Goal: Information Seeking & Learning: Find specific fact

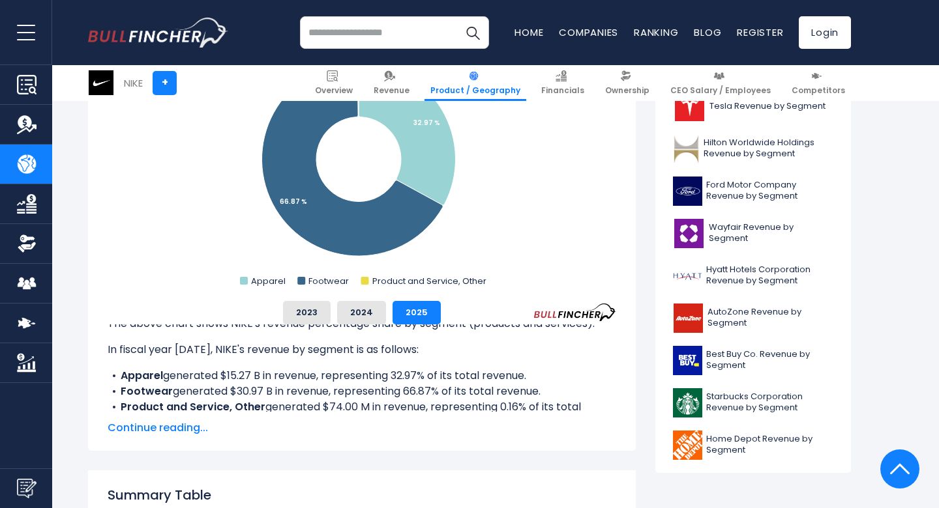
scroll to position [561, 0]
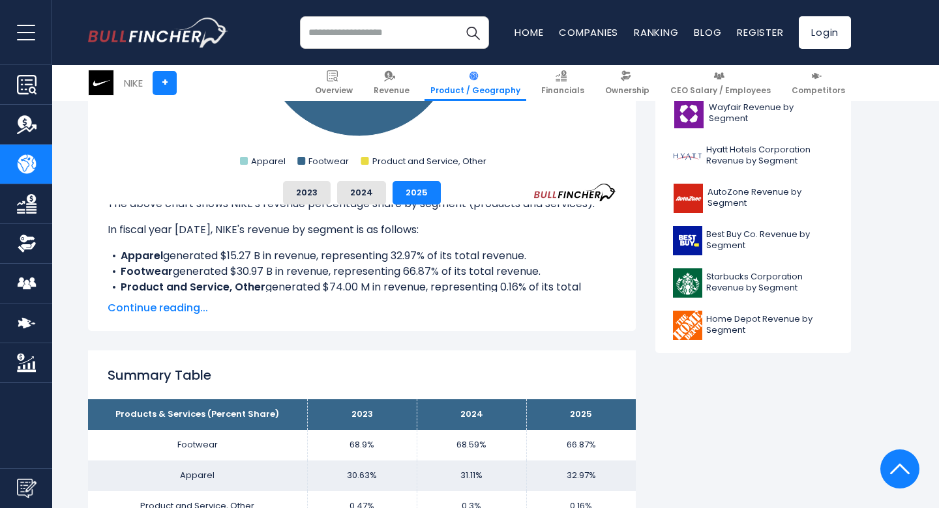
click at [179, 309] on span "Continue reading..." at bounding box center [362, 309] width 508 height 16
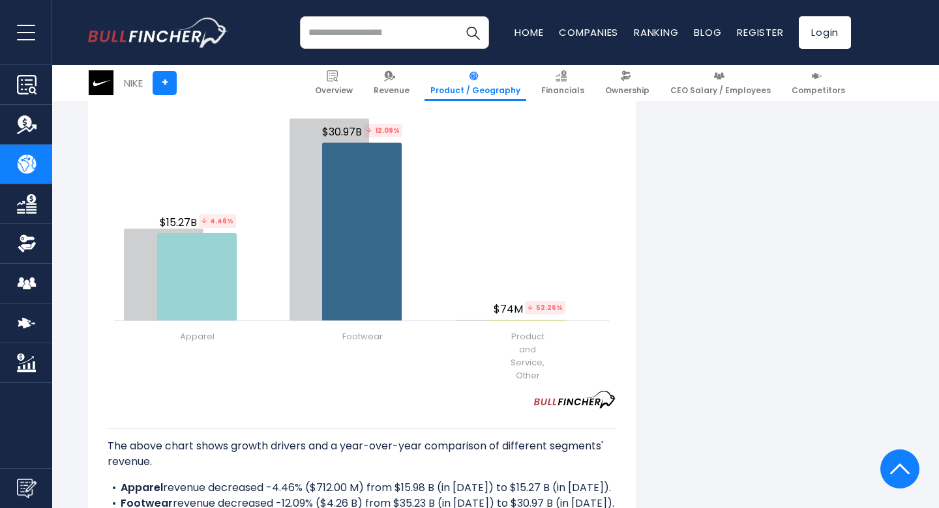
scroll to position [1607, 0]
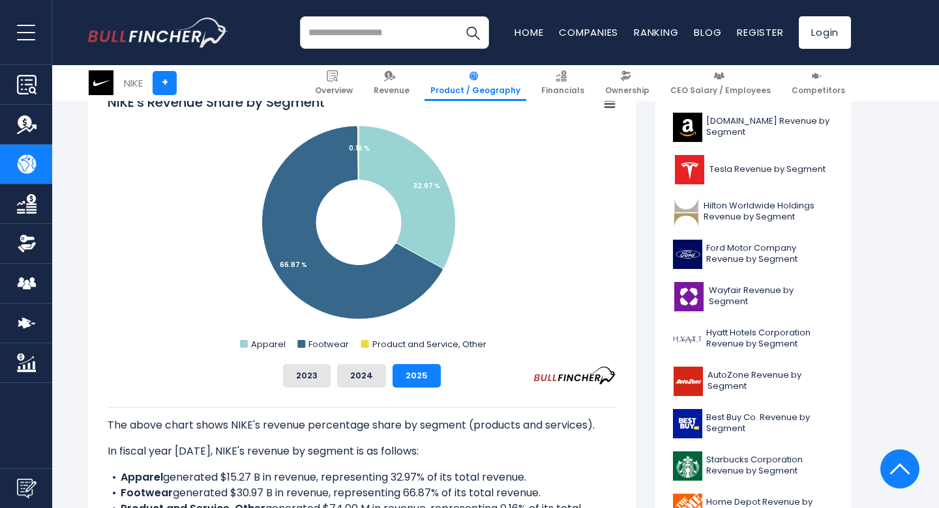
scroll to position [379, 0]
click at [370, 374] on button "2024" at bounding box center [361, 375] width 49 height 23
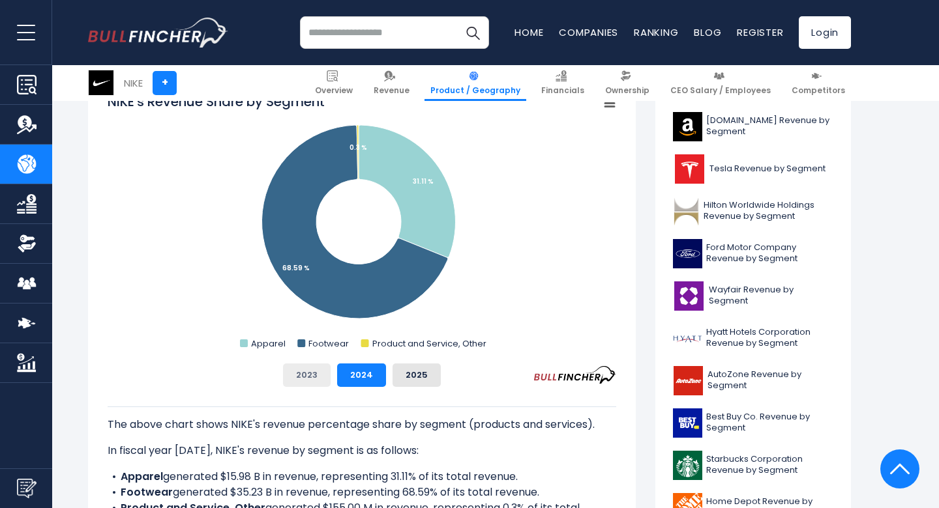
click at [306, 377] on button "2023" at bounding box center [307, 375] width 48 height 23
click at [412, 372] on button "2025" at bounding box center [416, 375] width 48 height 23
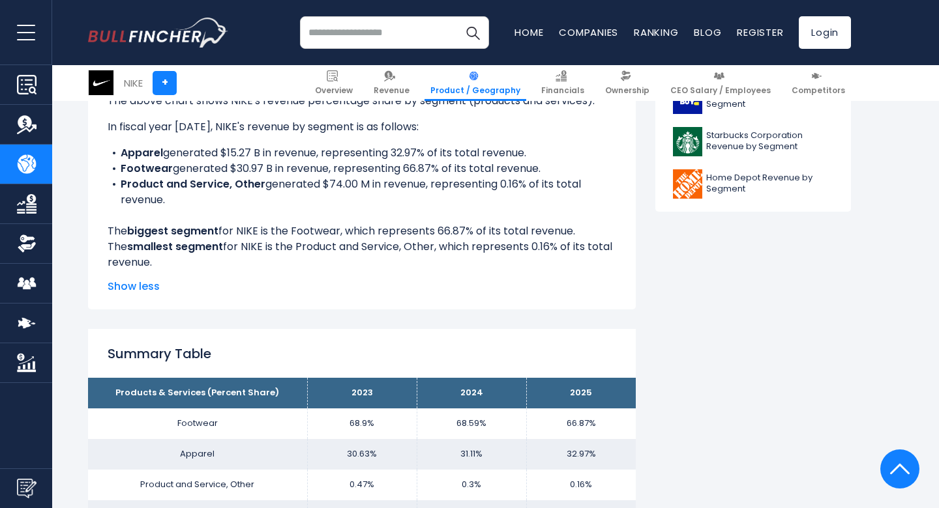
scroll to position [681, 0]
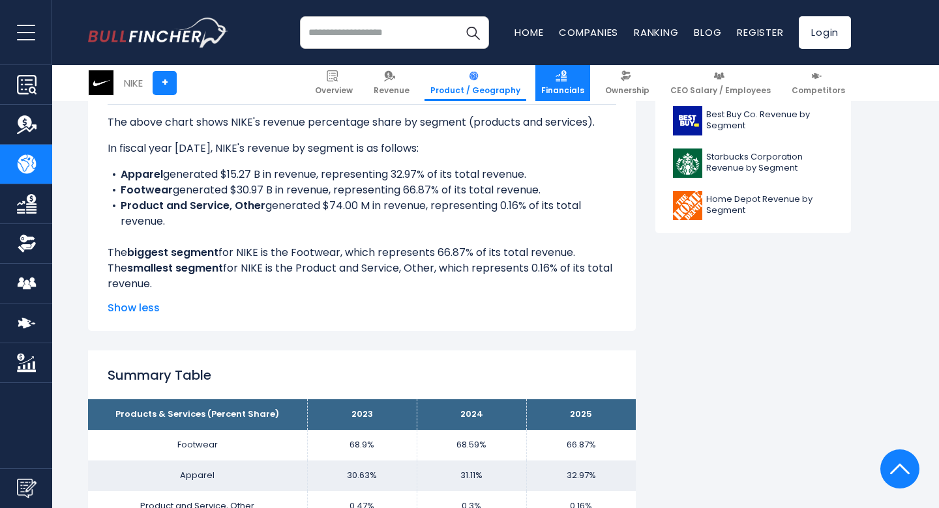
click at [579, 80] on link "Financials" at bounding box center [562, 83] width 55 height 36
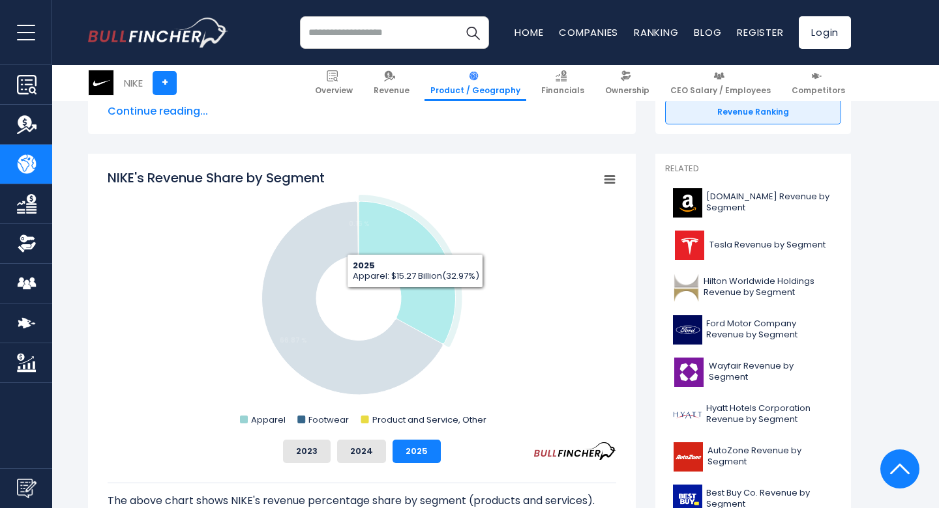
scroll to position [329, 0]
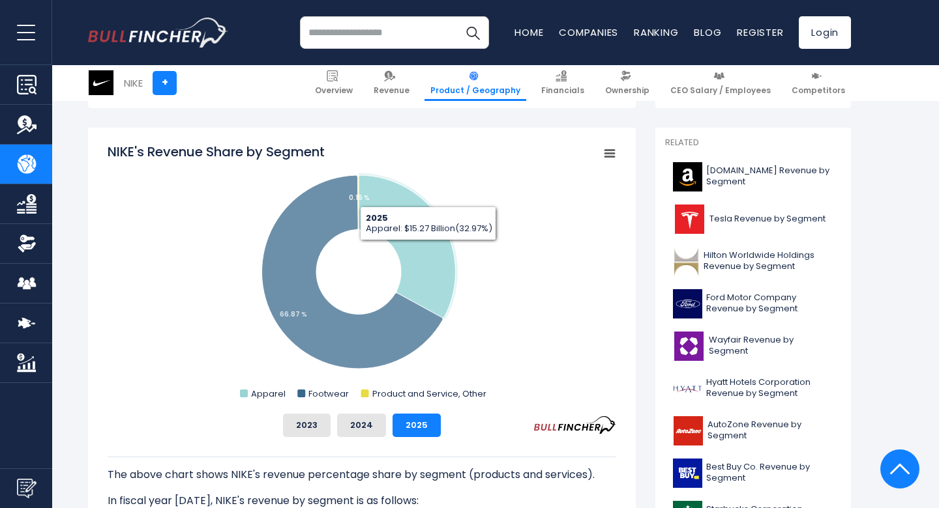
click at [584, 342] on rect "NIKE's Revenue Share by Segment" at bounding box center [362, 273] width 508 height 261
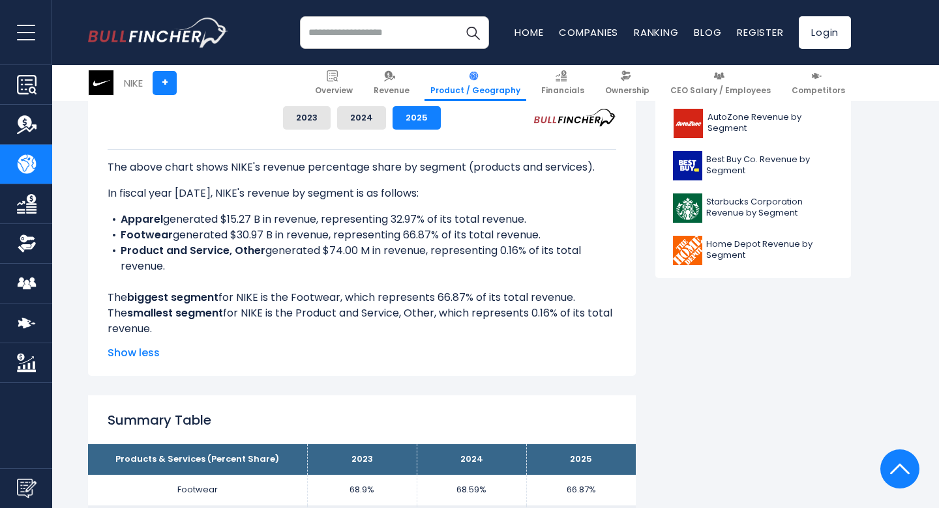
scroll to position [655, 0]
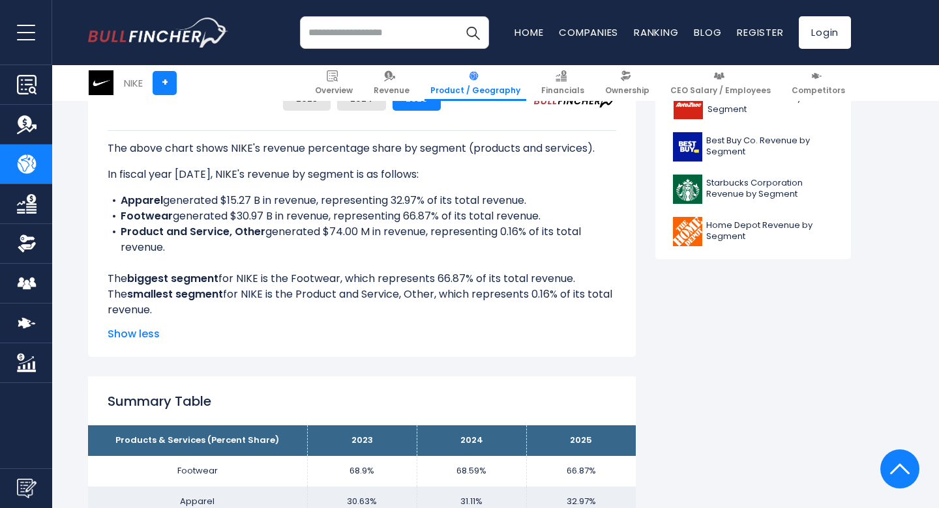
click at [319, 289] on div "The above chart shows NIKE's revenue percentage share by segment (products and …" at bounding box center [362, 224] width 508 height 188
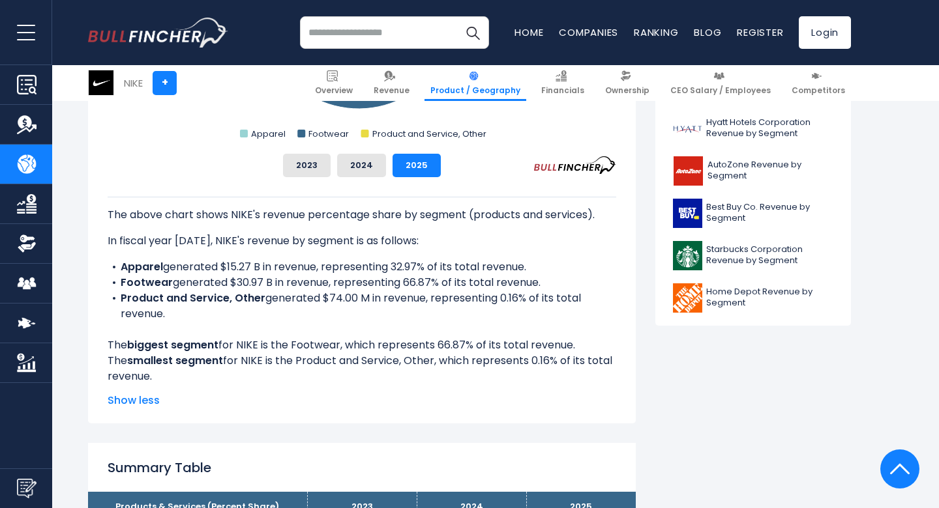
scroll to position [578, 0]
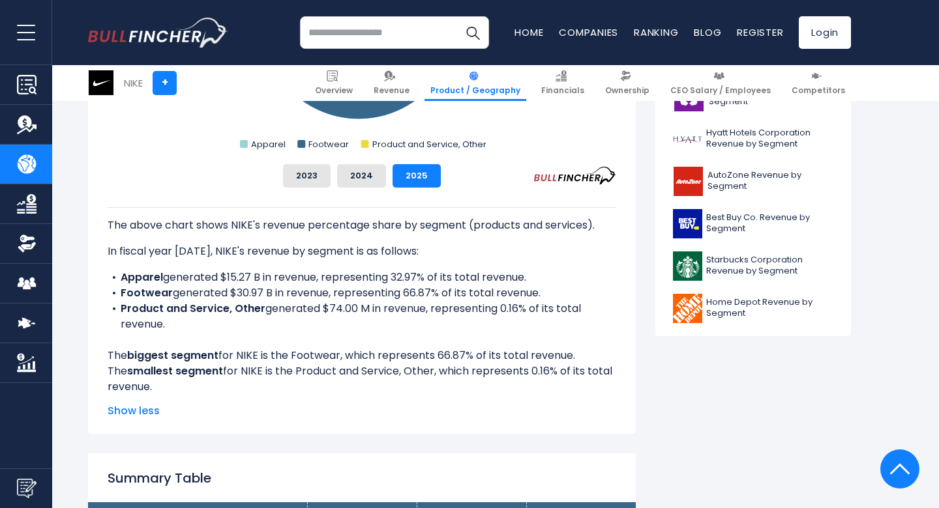
drag, startPoint x: 120, startPoint y: 276, endPoint x: 197, endPoint y: 336, distance: 97.5
click at [197, 336] on div "The above chart shows NIKE's revenue percentage share by segment (products and …" at bounding box center [362, 301] width 508 height 188
copy li
click at [304, 323] on li "Product and Service, Other generated $74.00 M in revenue, representing 0.16% of…" at bounding box center [362, 316] width 508 height 31
click at [180, 327] on li "Product and Service, Other generated $74.00 M in revenue, representing 0.16% of…" at bounding box center [362, 316] width 508 height 31
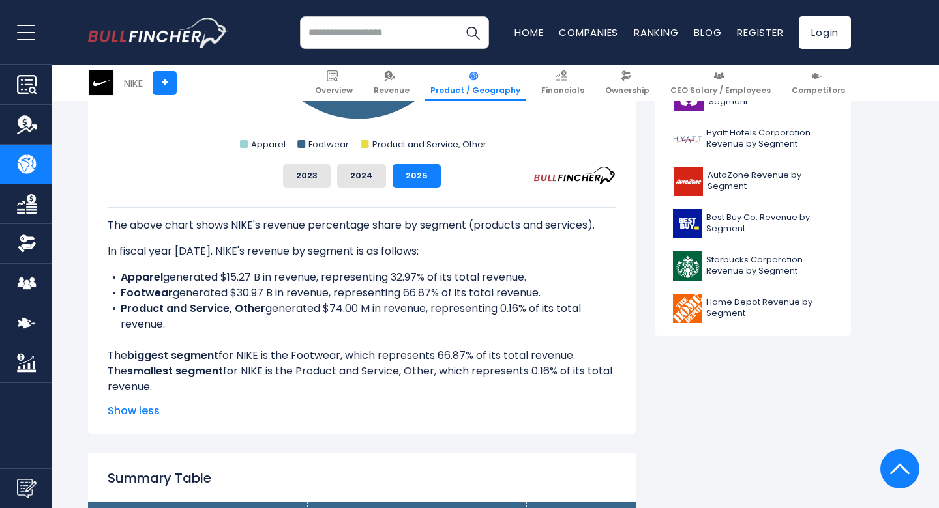
drag, startPoint x: 177, startPoint y: 324, endPoint x: 123, endPoint y: 278, distance: 71.3
click at [123, 278] on ul "Apparel generated $15.27 B in revenue, representing 32.97% of its total revenue…" at bounding box center [362, 301] width 508 height 63
copy ul "Apparel generated $15.27 B in revenue, representing 32.97% of its total revenue…"
click at [191, 313] on b "Product and Service, Other" at bounding box center [193, 308] width 145 height 15
drag, startPoint x: 221, startPoint y: 145, endPoint x: 490, endPoint y: 146, distance: 269.2
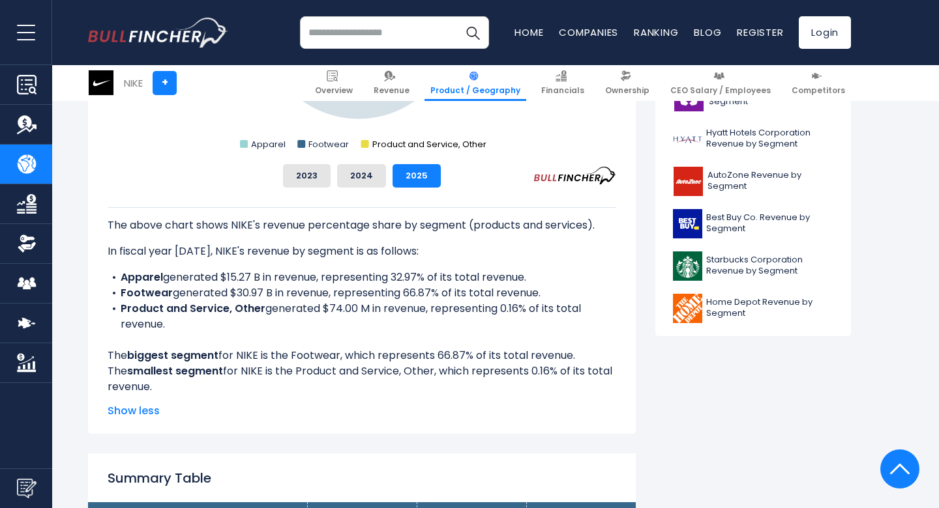
click at [490, 145] on rect "NIKE's Revenue Share by Segment" at bounding box center [362, 23] width 508 height 261
click at [238, 330] on li "Product and Service, Other generated $74.00 M in revenue, representing 0.16% of…" at bounding box center [362, 316] width 508 height 31
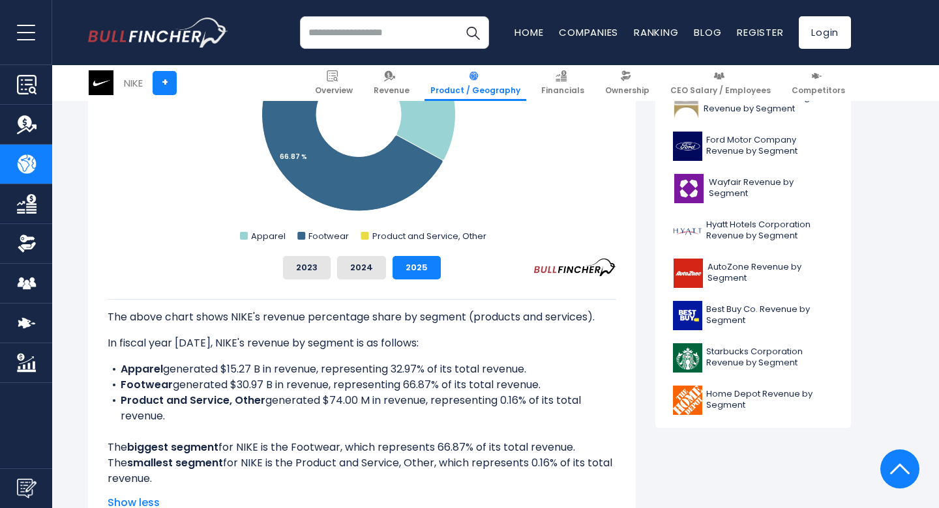
scroll to position [491, 0]
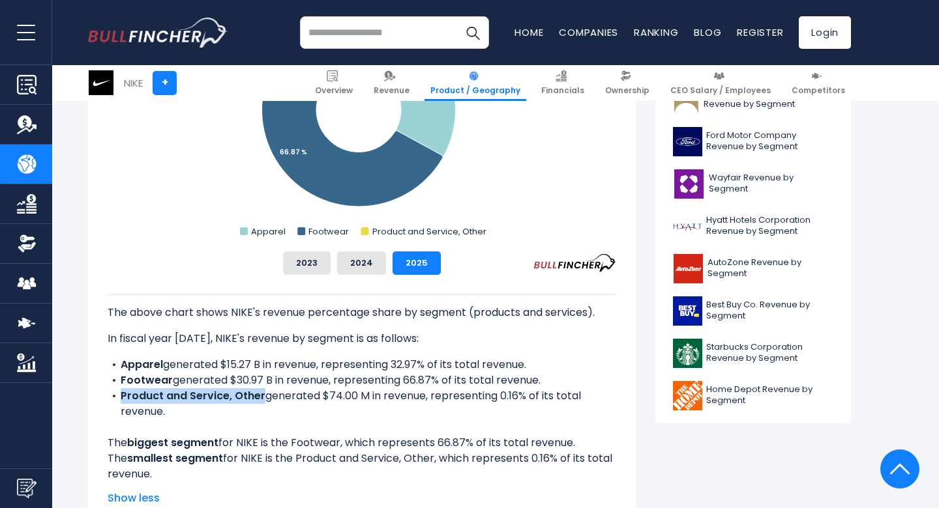
drag, startPoint x: 119, startPoint y: 396, endPoint x: 260, endPoint y: 396, distance: 141.5
click at [261, 396] on li "Product and Service, Other generated $74.00 M in revenue, representing 0.16% of…" at bounding box center [362, 404] width 508 height 31
click at [260, 396] on b "Product and Service, Other" at bounding box center [193, 396] width 145 height 15
drag, startPoint x: 260, startPoint y: 396, endPoint x: 134, endPoint y: 392, distance: 126.5
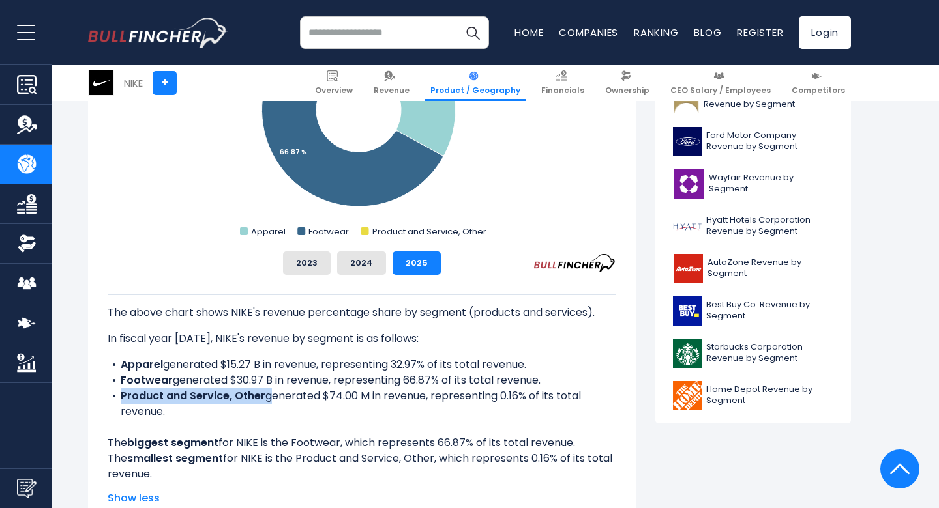
click at [134, 392] on b "Product and Service, Other" at bounding box center [193, 396] width 145 height 15
copy li "Product and Service, Other"
click at [436, 427] on div "The above chart shows NIKE's revenue percentage share by segment (products and …" at bounding box center [362, 389] width 508 height 188
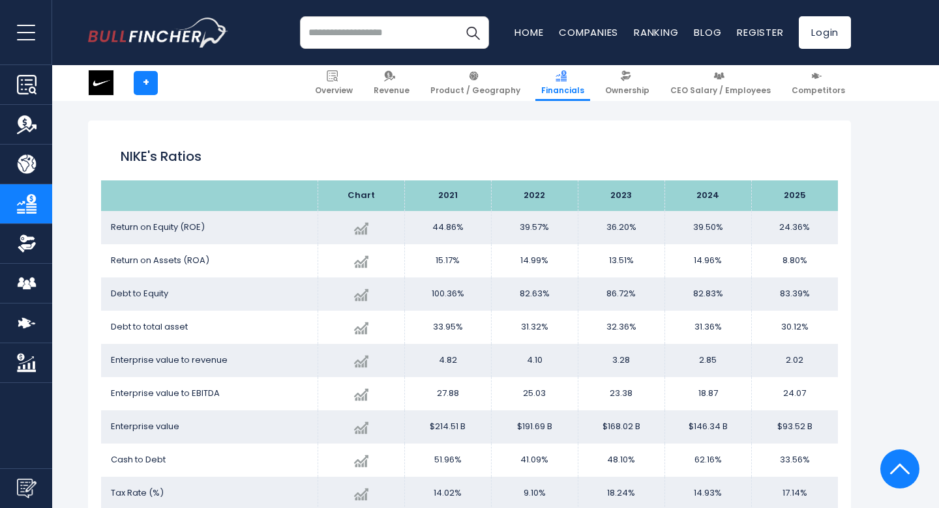
scroll to position [2511, 0]
